Goal: Information Seeking & Learning: Learn about a topic

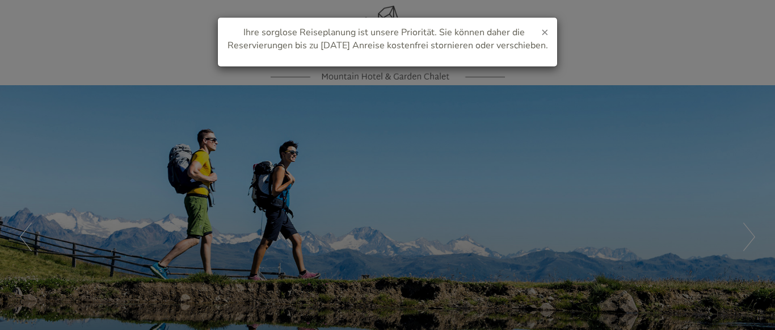
click at [545, 28] on span "×" at bounding box center [544, 32] width 7 height 16
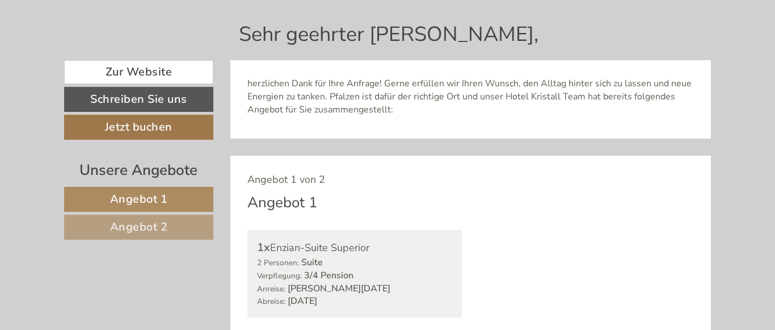
scroll to position [463, 0]
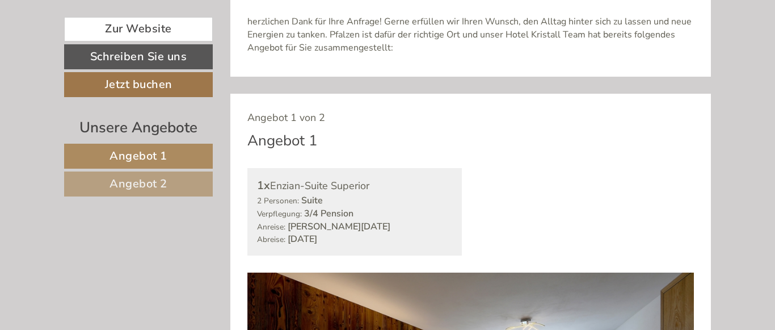
click at [174, 152] on link "Angebot 1" at bounding box center [138, 156] width 149 height 25
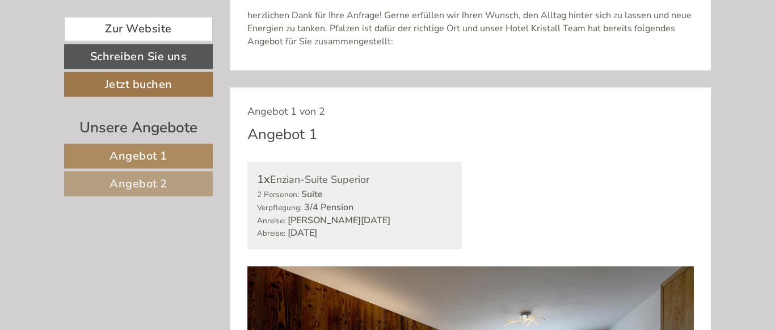
scroll to position [499, 0]
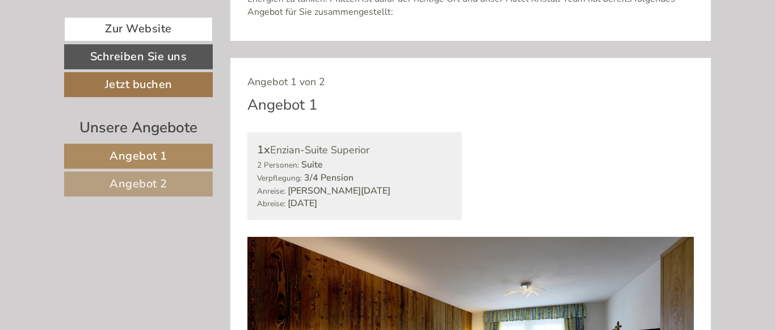
click at [127, 186] on span "Angebot 2" at bounding box center [139, 183] width 58 height 15
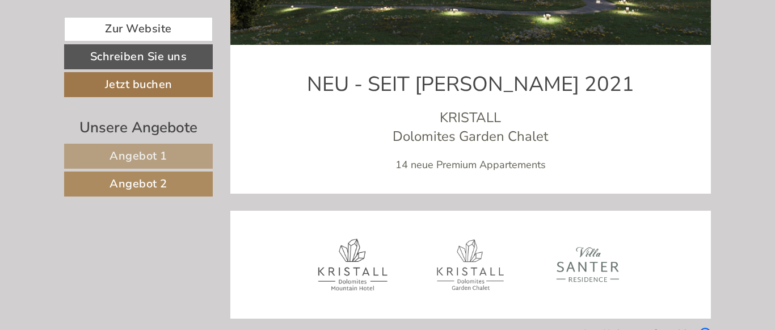
scroll to position [3283, 0]
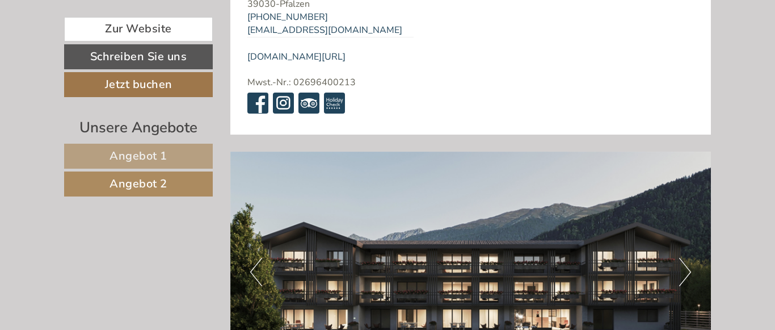
click at [686, 258] on button "Next" at bounding box center [685, 272] width 12 height 28
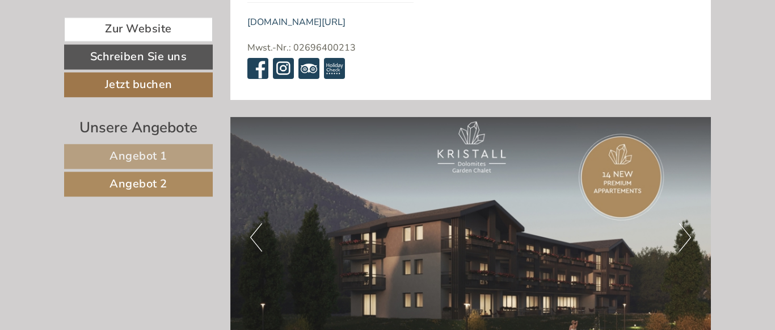
scroll to position [3341, 0]
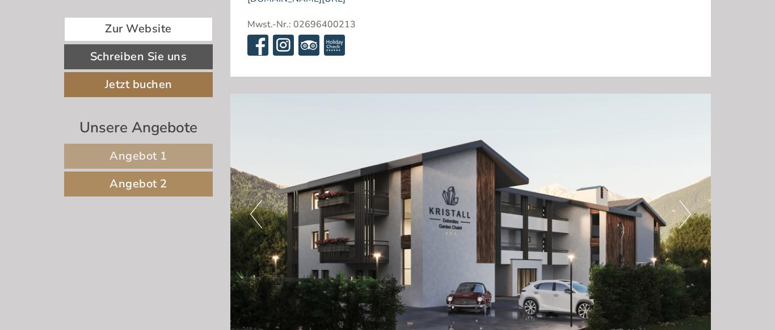
click at [688, 200] on button "Next" at bounding box center [685, 214] width 12 height 28
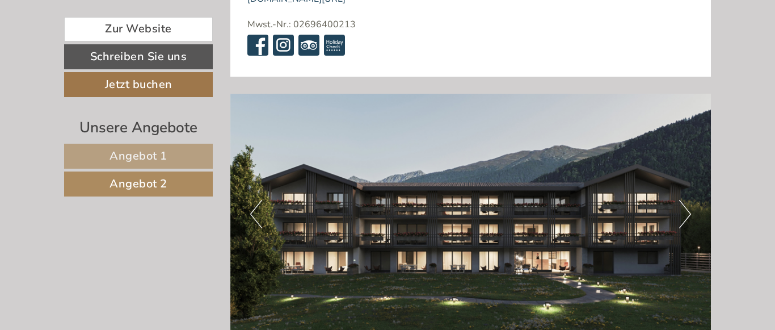
click at [690, 200] on button "Next" at bounding box center [685, 214] width 12 height 28
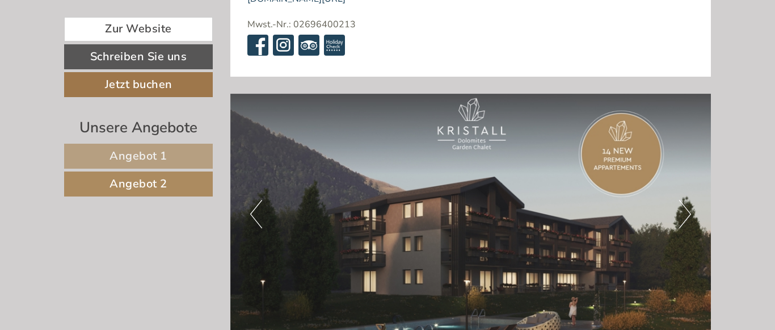
click at [690, 200] on button "Next" at bounding box center [685, 214] width 12 height 28
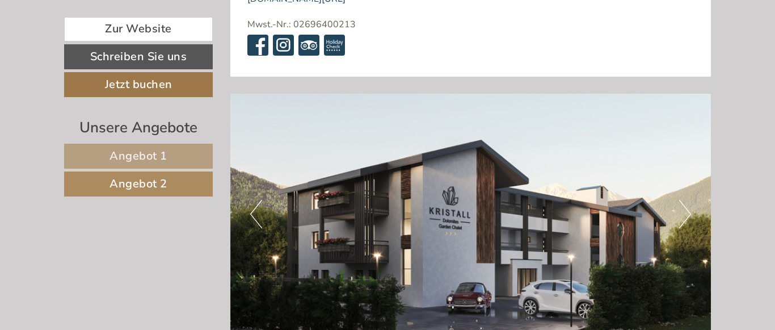
click at [690, 200] on button "Next" at bounding box center [685, 214] width 12 height 28
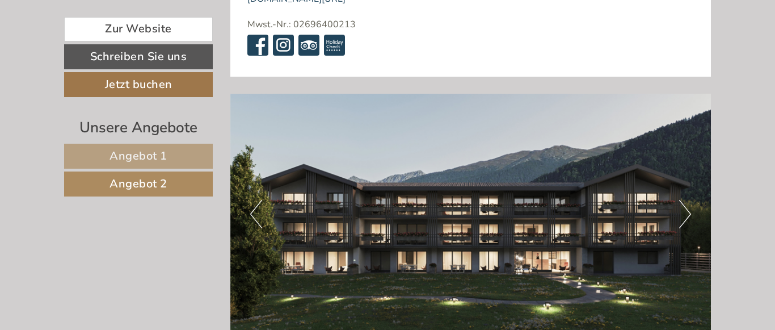
click at [690, 200] on button "Next" at bounding box center [685, 214] width 12 height 28
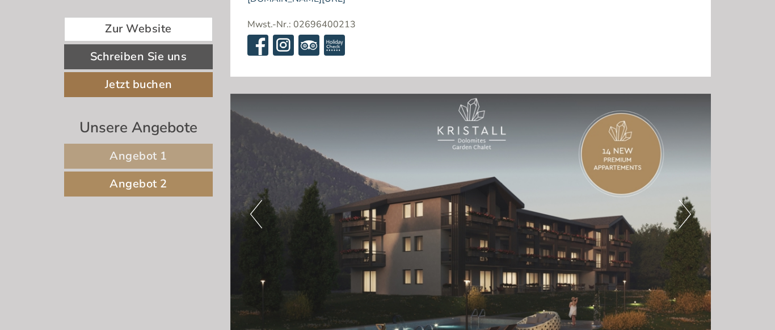
click at [690, 200] on button "Next" at bounding box center [685, 214] width 12 height 28
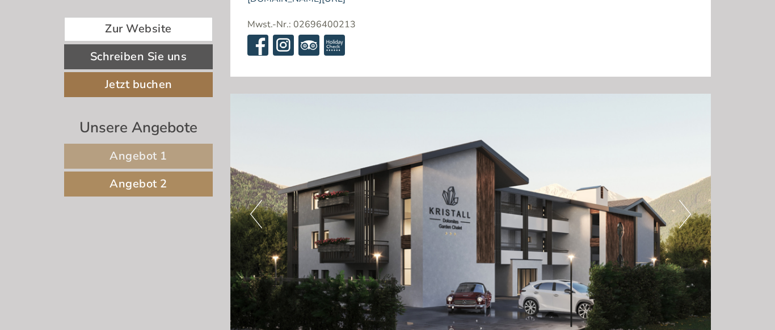
click at [690, 200] on button "Next" at bounding box center [685, 214] width 12 height 28
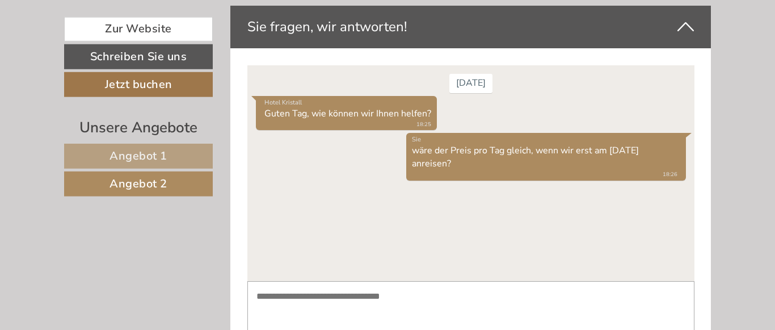
scroll to position [2530, 0]
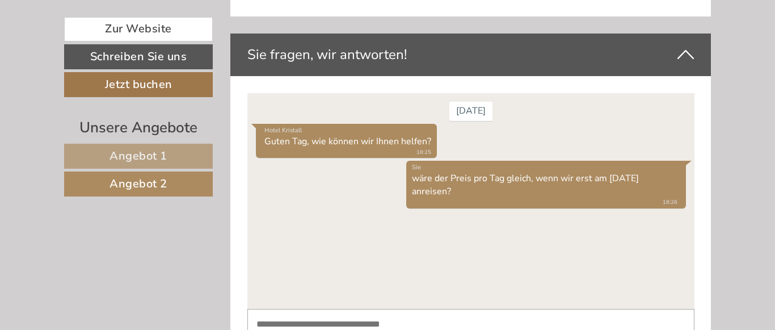
click at [156, 192] on link "Angebot 2" at bounding box center [138, 183] width 149 height 25
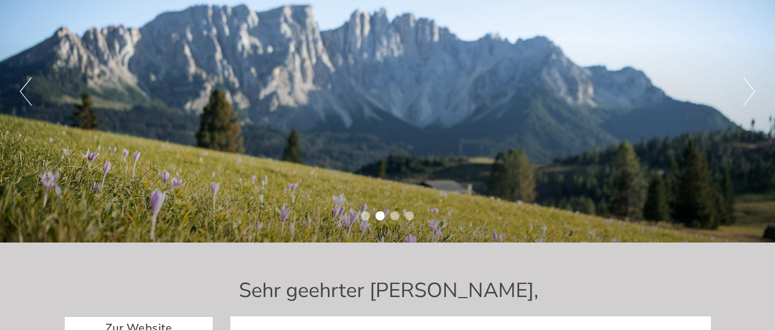
scroll to position [0, 0]
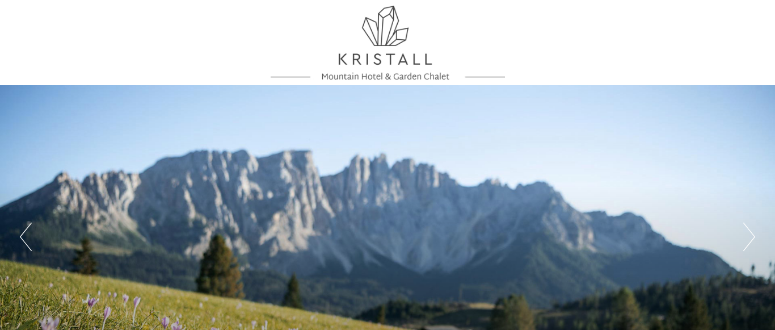
click at [414, 62] on div at bounding box center [388, 43] width 636 height 74
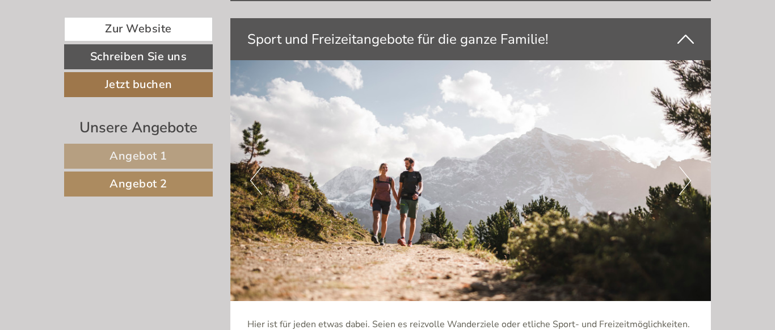
scroll to position [1910, 0]
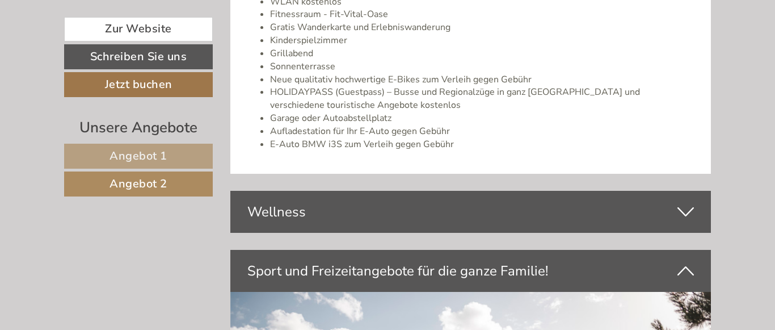
click at [686, 202] on icon at bounding box center [686, 211] width 16 height 19
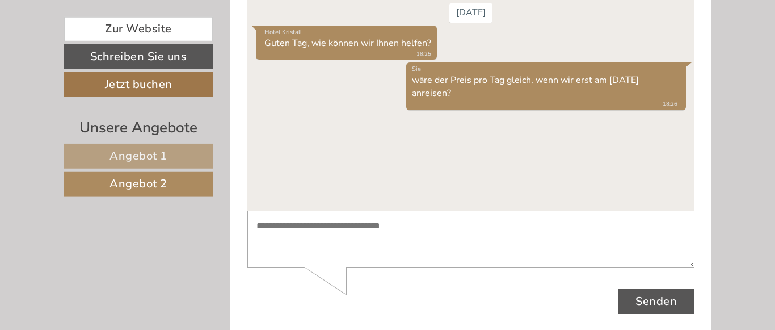
scroll to position [3357, 0]
